Goal: Transaction & Acquisition: Purchase product/service

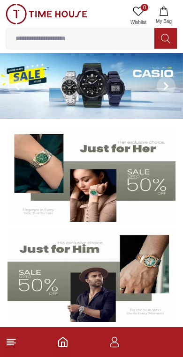
click at [115, 345] on icon "button" at bounding box center [114, 342] width 11 height 11
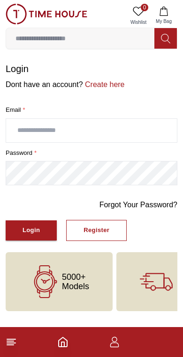
click at [99, 232] on div "Register" at bounding box center [96, 230] width 26 height 11
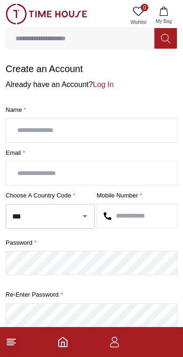
click at [32, 130] on input "text" at bounding box center [91, 130] width 170 height 23
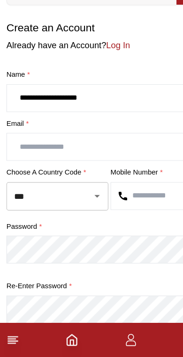
type input "**********"
click at [34, 162] on input "text" at bounding box center [91, 173] width 170 height 23
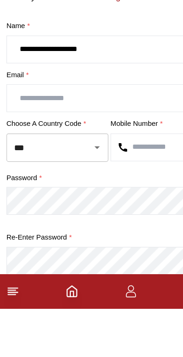
type input "**"
type input "**********"
click at [36, 208] on input "***" at bounding box center [37, 216] width 54 height 16
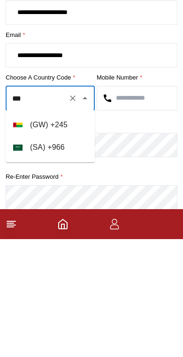
click at [45, 254] on li "( [GEOGRAPHIC_DATA] ) + 966" at bounding box center [50, 265] width 89 height 22
type input "***"
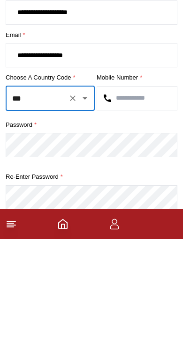
click at [128, 205] on input "text" at bounding box center [137, 216] width 80 height 23
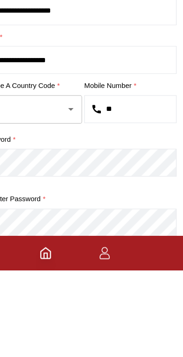
type input "*"
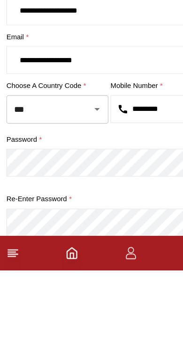
type input "*********"
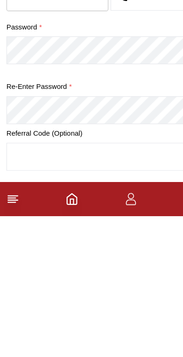
scroll to position [169, 0]
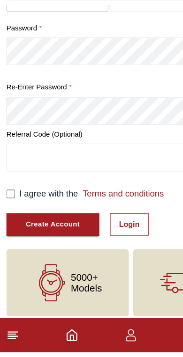
click at [41, 240] on div "Create Account" at bounding box center [45, 245] width 47 height 11
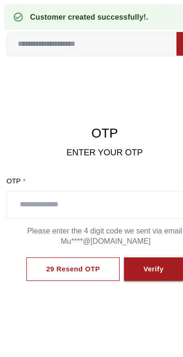
click at [66, 179] on input "text" at bounding box center [91, 179] width 170 height 23
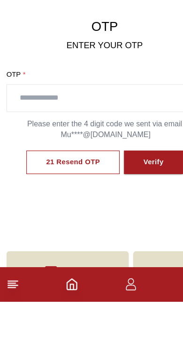
scroll to position [44, 0]
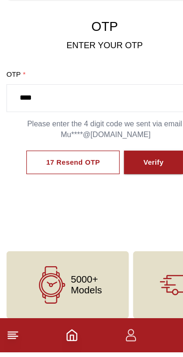
type input "****"
click at [132, 186] on div "Verify" at bounding box center [134, 191] width 18 height 11
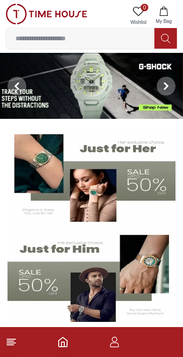
click at [12, 4] on img at bounding box center [46, 14] width 81 height 21
click at [7, 341] on line at bounding box center [10, 341] width 7 height 0
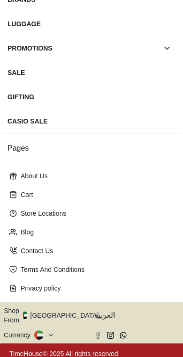
scroll to position [145, 0]
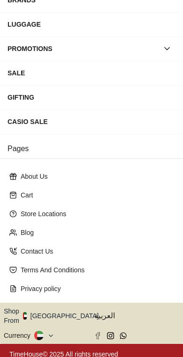
click at [66, 313] on button "Shop From UAE" at bounding box center [55, 316] width 102 height 19
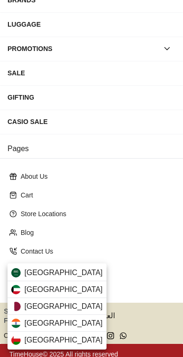
click at [74, 271] on div "Saudi Arabia" at bounding box center [56, 273] width 99 height 17
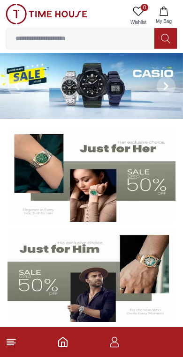
click at [167, 18] on span "My Bag" at bounding box center [163, 21] width 23 height 7
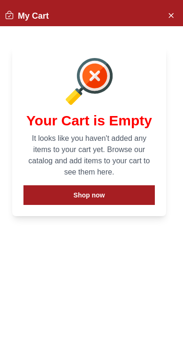
click at [164, 12] on button "Close Account" at bounding box center [170, 14] width 15 height 15
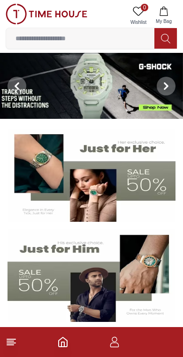
click at [167, 85] on icon at bounding box center [165, 86] width 3 height 6
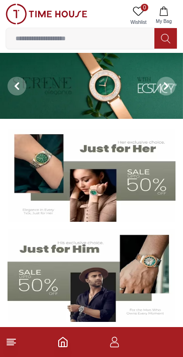
click at [16, 84] on icon at bounding box center [16, 86] width 3 height 6
click at [16, 83] on icon at bounding box center [16, 85] width 7 height 7
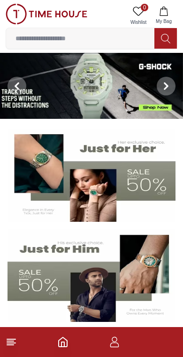
click at [20, 87] on icon at bounding box center [16, 85] width 7 height 7
click at [18, 83] on icon at bounding box center [16, 86] width 3 height 6
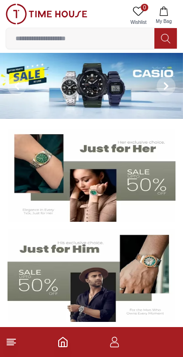
click at [59, 88] on img at bounding box center [91, 86] width 183 height 66
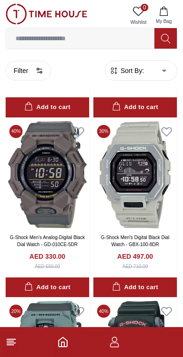
scroll to position [1506, 0]
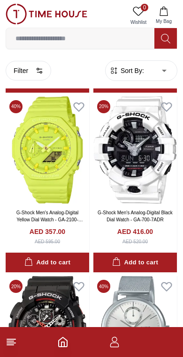
scroll to position [2249, 0]
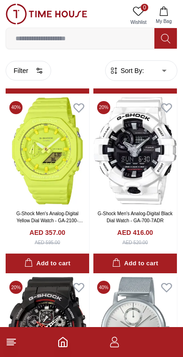
click at [12, 347] on icon at bounding box center [11, 342] width 11 height 11
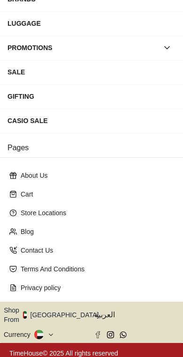
scroll to position [145, 0]
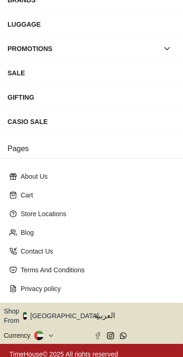
click at [66, 312] on button "Shop From UAE" at bounding box center [55, 316] width 102 height 19
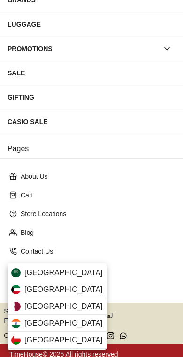
click at [64, 274] on span "Saudi Arabia" at bounding box center [63, 272] width 78 height 11
